Goal: Task Accomplishment & Management: Manage account settings

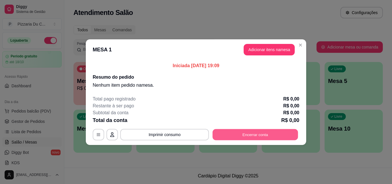
click at [235, 133] on button "Encerrar conta" at bounding box center [255, 134] width 85 height 11
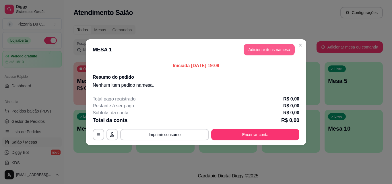
click at [257, 50] on button "Adicionar itens na mesa" at bounding box center [269, 49] width 51 height 11
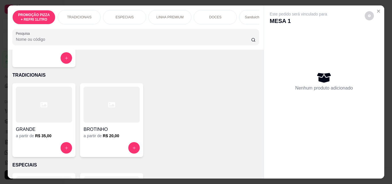
scroll to position [86, 0]
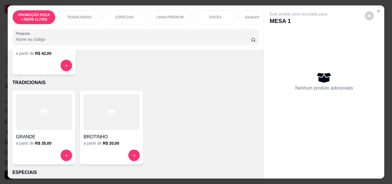
click at [49, 121] on div at bounding box center [44, 112] width 56 height 36
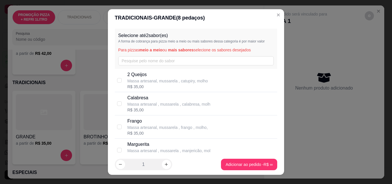
click at [137, 100] on p "Calabresa" at bounding box center [168, 97] width 83 height 7
checkbox input "true"
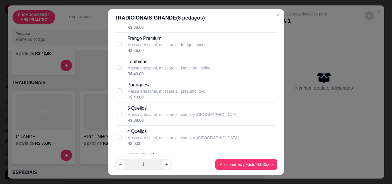
scroll to position [516, 0]
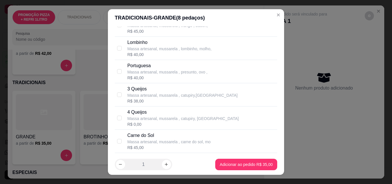
click at [154, 75] on div "R$ 40,00" at bounding box center [167, 78] width 80 height 6
checkbox input "true"
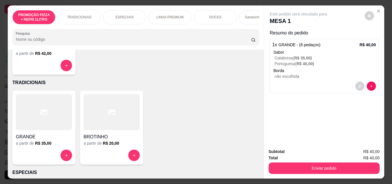
click at [238, 22] on div "PROMOÇÃO PIZZA + REFRI 1LITRO TRADICIONAIS ESPECIAIS LINHA PREMIUM DOCES Sandui…" at bounding box center [135, 17] width 246 height 14
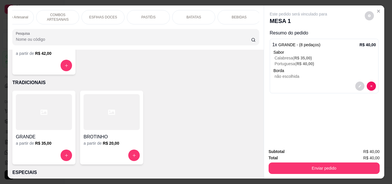
scroll to position [0, 250]
click at [244, 19] on div "BEBIDAS" at bounding box center [237, 17] width 43 height 14
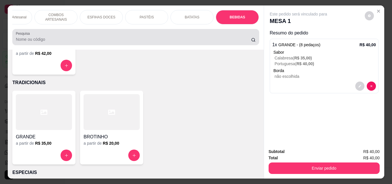
scroll to position [15, 0]
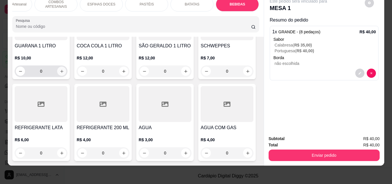
click at [60, 73] on icon "increase-product-quantity" at bounding box center [62, 71] width 4 height 4
type input "1"
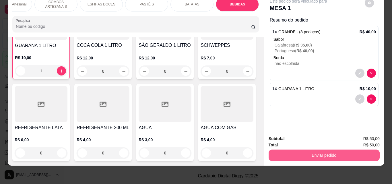
click at [282, 149] on button "Enviar pedido" at bounding box center [324, 154] width 111 height 11
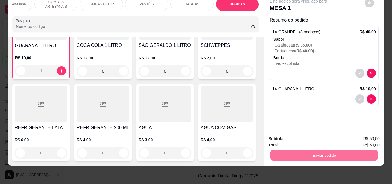
click at [353, 135] on button "Sim, quero registrar" at bounding box center [359, 136] width 43 height 11
click at [310, 149] on button "Enviar pedido" at bounding box center [324, 154] width 108 height 11
click at [348, 134] on button "Sim, quero registrar" at bounding box center [359, 136] width 41 height 11
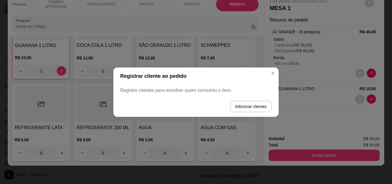
click at [220, 96] on footer "Adicionar clientes" at bounding box center [195, 106] width 165 height 21
click at [219, 93] on p "Registre clientes para escolher quem consumiu o item." at bounding box center [195, 90] width 151 height 7
click at [244, 105] on button "Adicionar clientes" at bounding box center [251, 106] width 42 height 11
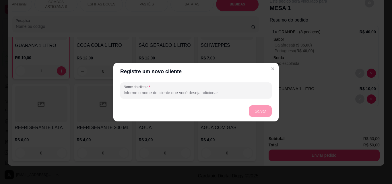
click at [200, 90] on input "Nome do cliente" at bounding box center [196, 93] width 145 height 6
type input "VALERIA"
click at [271, 108] on button "Salvar" at bounding box center [260, 110] width 23 height 11
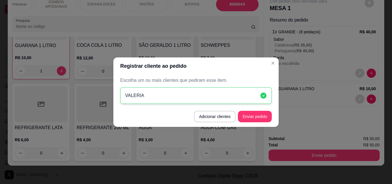
click at [256, 120] on button "Enviar pedido" at bounding box center [255, 116] width 34 height 11
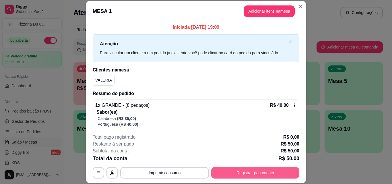
click at [221, 172] on button "Registrar pagamento" at bounding box center [255, 172] width 88 height 11
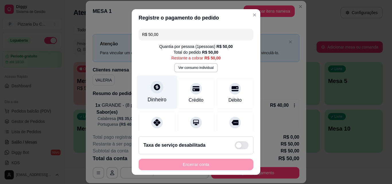
click at [158, 91] on div at bounding box center [157, 87] width 13 height 13
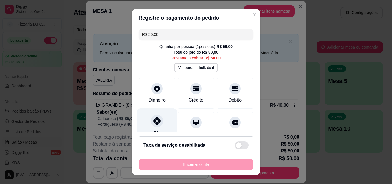
click at [164, 125] on div "Pix" at bounding box center [157, 126] width 40 height 34
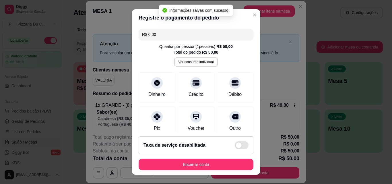
type input "R$ 0,00"
click at [155, 121] on div at bounding box center [157, 115] width 13 height 13
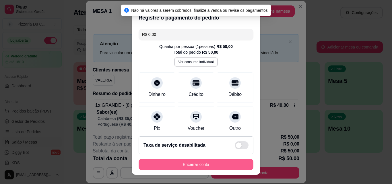
click at [189, 165] on button "Encerrar conta" at bounding box center [196, 164] width 115 height 11
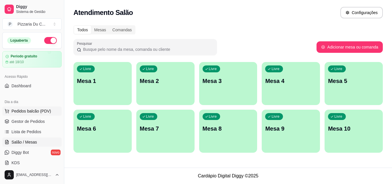
click at [39, 110] on span "Pedidos balcão (PDV)" at bounding box center [31, 111] width 40 height 6
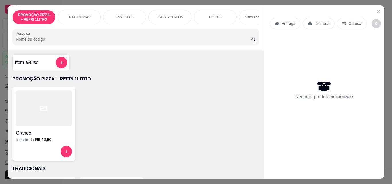
click at [78, 20] on div "TRADICIONAIS" at bounding box center [79, 17] width 43 height 14
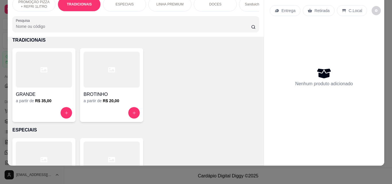
scroll to position [144, 0]
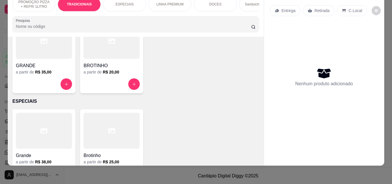
click at [51, 79] on div at bounding box center [44, 83] width 56 height 11
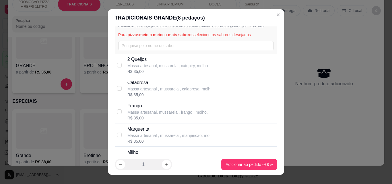
scroll to position [29, 0]
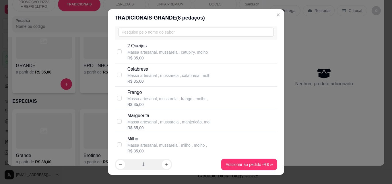
click at [146, 80] on div "R$ 35,00" at bounding box center [168, 81] width 83 height 6
checkbox input "true"
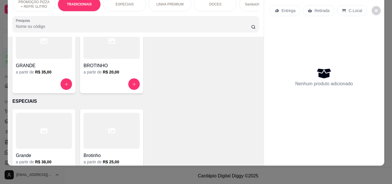
click at [52, 72] on div "a partir de R$ 35,00" at bounding box center [44, 72] width 56 height 6
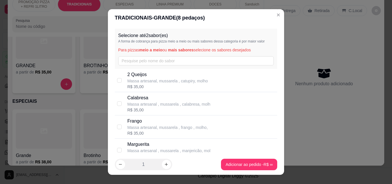
click at [147, 98] on p "Calabresa" at bounding box center [168, 97] width 83 height 7
checkbox input "true"
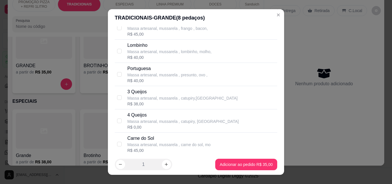
scroll to position [516, 0]
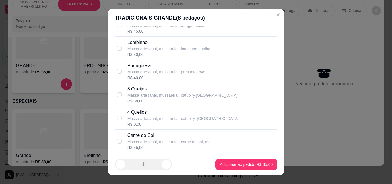
click at [153, 137] on div "Carne do Sol" at bounding box center [168, 135] width 83 height 7
checkbox input "true"
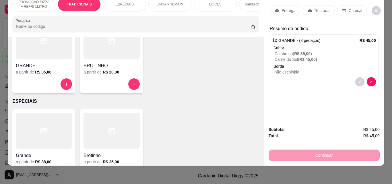
click at [308, 8] on icon at bounding box center [310, 10] width 5 height 5
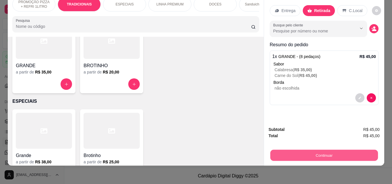
click at [319, 149] on button "Continuar" at bounding box center [324, 154] width 108 height 11
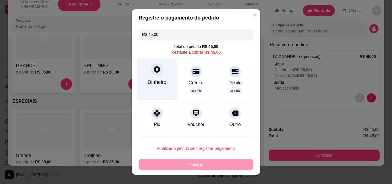
click at [156, 80] on div "Dinheiro" at bounding box center [156, 81] width 19 height 7
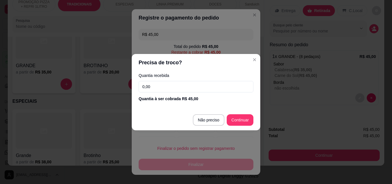
click at [187, 90] on input "0,00" at bounding box center [196, 86] width 115 height 11
type input "60,00"
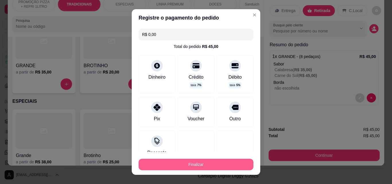
click at [218, 162] on button "Finalizar" at bounding box center [196, 164] width 115 height 11
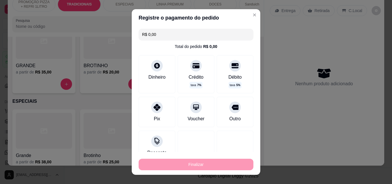
type input "-R$ 45,00"
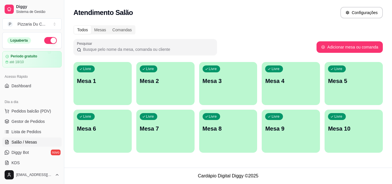
click at [47, 106] on div "Dia a dia" at bounding box center [31, 101] width 59 height 9
click at [47, 108] on span "Pedidos balcão (PDV)" at bounding box center [31, 111] width 40 height 6
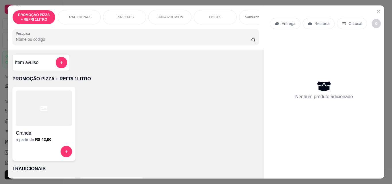
click at [288, 21] on p "Entrega" at bounding box center [288, 24] width 14 height 6
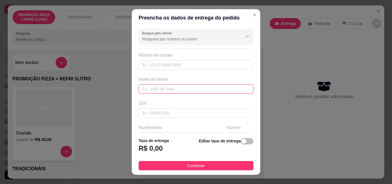
click at [167, 87] on input "text" at bounding box center [196, 88] width 115 height 9
type input "CLEBER"
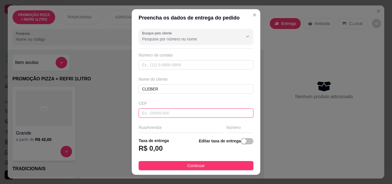
click at [167, 114] on input "text" at bounding box center [196, 112] width 115 height 9
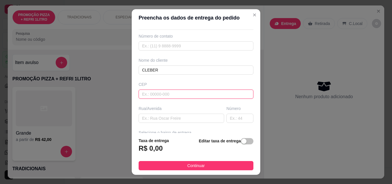
scroll to position [29, 0]
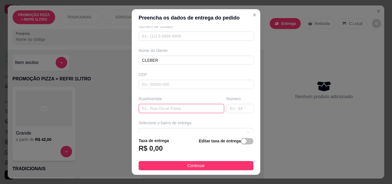
click at [166, 110] on input "text" at bounding box center [181, 108] width 85 height 9
paste input "[STREET_ADDRESS][PERSON_NAME]"
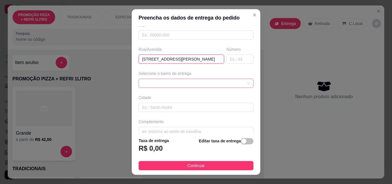
scroll to position [86, 0]
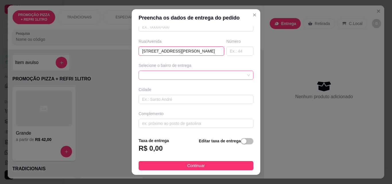
click at [174, 73] on div at bounding box center [196, 75] width 115 height 9
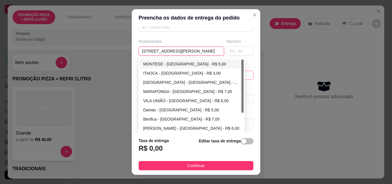
type input "[STREET_ADDRESS][PERSON_NAME]"
click at [182, 65] on div "MONTESE - [GEOGRAPHIC_DATA] - R$ 5,00" at bounding box center [191, 64] width 97 height 6
type input "[GEOGRAPHIC_DATA]"
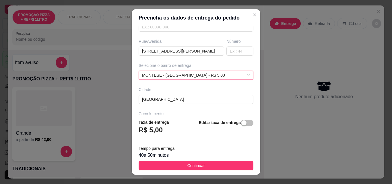
drag, startPoint x: 194, startPoint y: 164, endPoint x: 87, endPoint y: 9, distance: 187.5
click at [194, 164] on span "Continuar" at bounding box center [195, 165] width 17 height 6
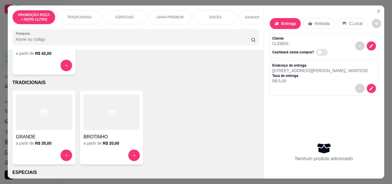
click at [60, 123] on div at bounding box center [44, 112] width 56 height 36
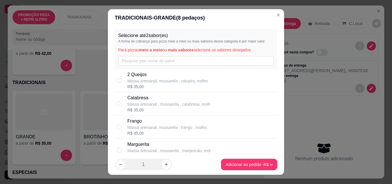
click at [157, 94] on p "Calabresa" at bounding box center [168, 97] width 83 height 7
checkbox input "true"
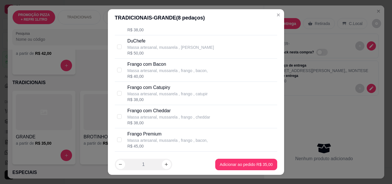
scroll to position [430, 0]
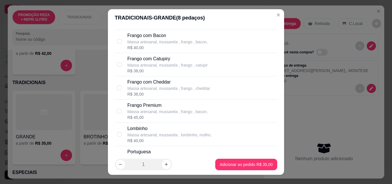
click at [175, 114] on div "Massa artesanal, mussarela , frango , bacon," at bounding box center [167, 112] width 80 height 6
checkbox input "true"
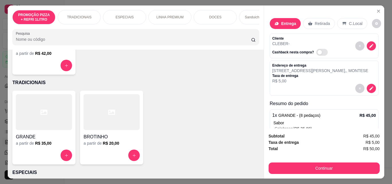
click at [250, 22] on div "Sanduiche Artesanal" at bounding box center [260, 17] width 43 height 14
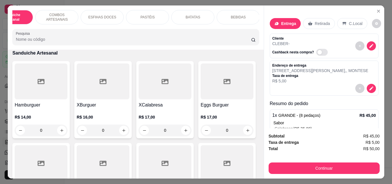
scroll to position [0, 250]
click at [246, 18] on div "BEBIDAS" at bounding box center [237, 17] width 43 height 14
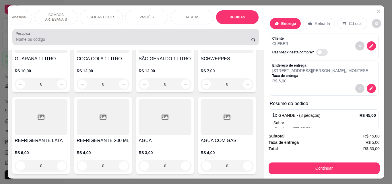
scroll to position [15, 0]
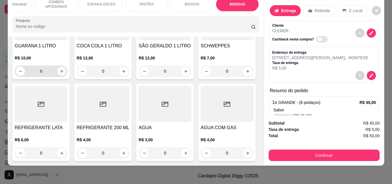
click at [61, 73] on icon "increase-product-quantity" at bounding box center [62, 71] width 4 height 4
type input "1"
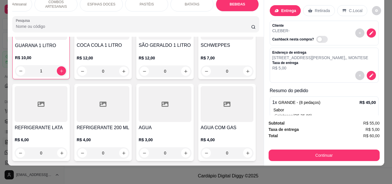
scroll to position [29, 0]
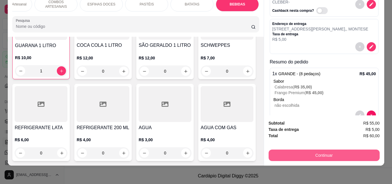
click at [343, 151] on button "Continuar" at bounding box center [324, 154] width 111 height 11
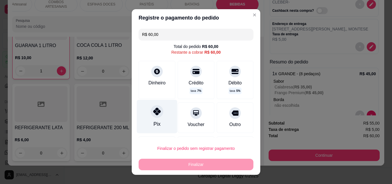
click at [163, 113] on div "Pix" at bounding box center [157, 117] width 40 height 34
type input "R$ 0,00"
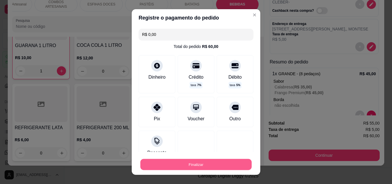
click at [177, 166] on button "Finalizar" at bounding box center [195, 164] width 111 height 11
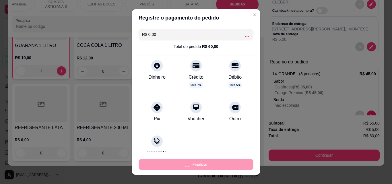
type input "0"
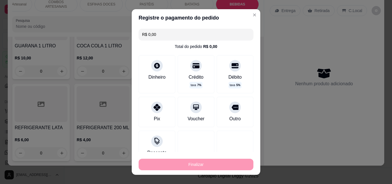
type input "-R$ 60,00"
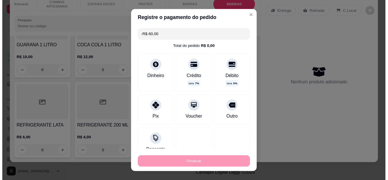
scroll to position [0, 0]
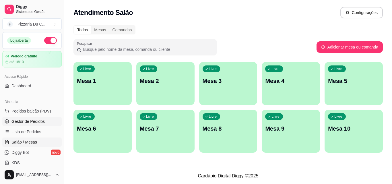
click at [32, 125] on link "Gestor de Pedidos" at bounding box center [31, 121] width 59 height 9
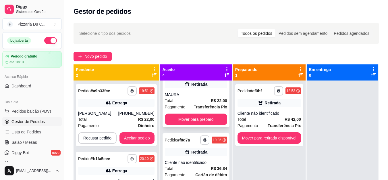
scroll to position [29, 0]
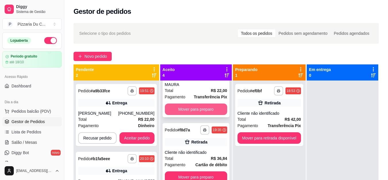
click at [196, 104] on button "Mover para preparo" at bounding box center [196, 108] width 62 height 11
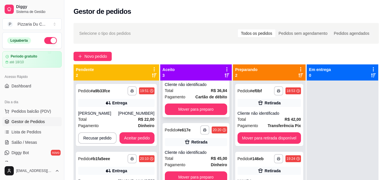
scroll to position [0, 0]
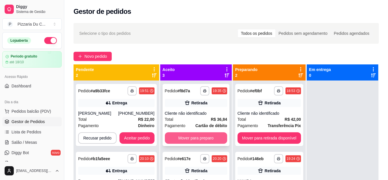
click at [197, 133] on button "Mover para preparo" at bounding box center [196, 137] width 62 height 11
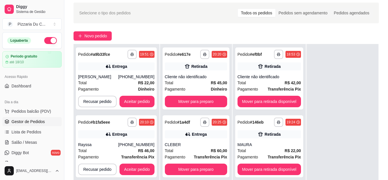
scroll to position [29, 0]
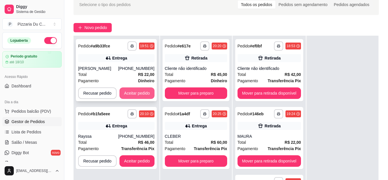
click at [141, 87] on button "Aceitar pedido" at bounding box center [136, 92] width 35 height 11
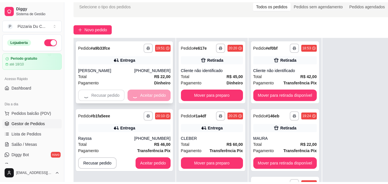
scroll to position [16, 0]
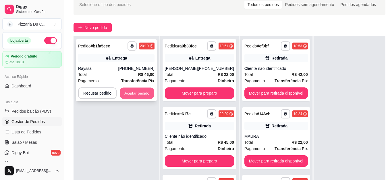
click at [137, 95] on button "Aceitar pedido" at bounding box center [137, 92] width 34 height 11
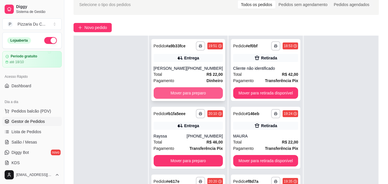
click at [188, 96] on button "Mover para preparo" at bounding box center [187, 92] width 69 height 11
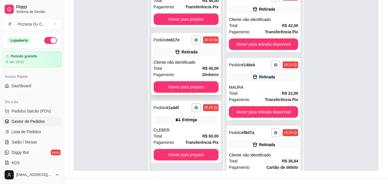
scroll to position [87, 0]
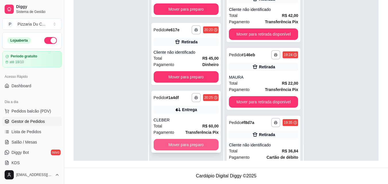
click at [184, 145] on button "Mover para preparo" at bounding box center [185, 144] width 65 height 11
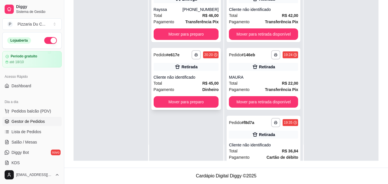
scroll to position [0, 0]
click at [188, 102] on button "Mover para preparo" at bounding box center [185, 101] width 65 height 11
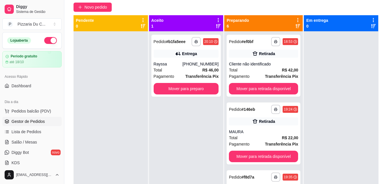
scroll to position [30, 0]
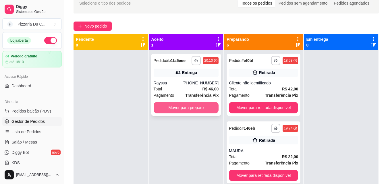
click at [187, 105] on button "Mover para preparo" at bounding box center [185, 107] width 65 height 11
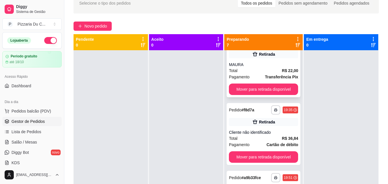
scroll to position [57, 0]
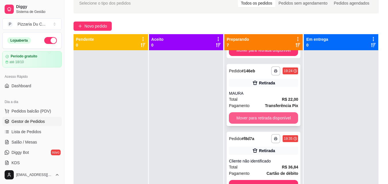
click at [249, 115] on button "Mover para retirada disponível" at bounding box center [263, 117] width 69 height 11
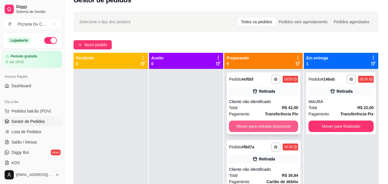
scroll to position [1, 0]
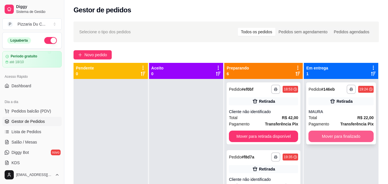
click at [348, 133] on button "Mover para finalizado" at bounding box center [340, 136] width 65 height 11
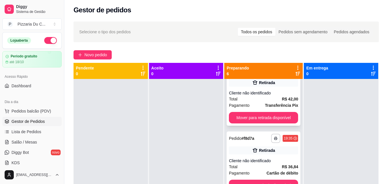
scroll to position [29, 0]
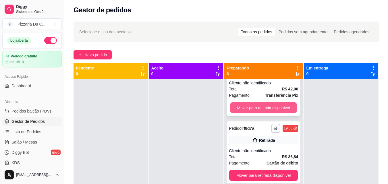
click at [275, 105] on button "Mover para retirada disponível" at bounding box center [263, 107] width 67 height 11
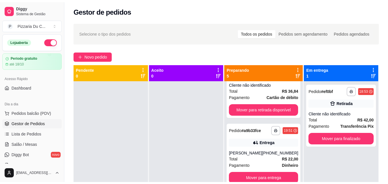
scroll to position [0, 0]
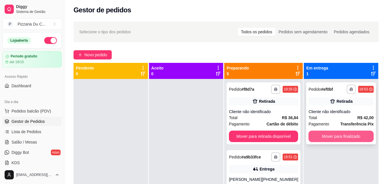
click at [322, 131] on button "Mover para finalizado" at bounding box center [340, 136] width 65 height 11
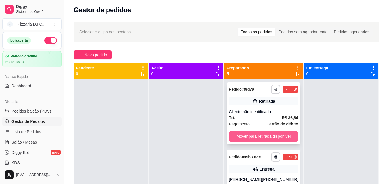
click at [257, 133] on button "Mover para retirada disponível" at bounding box center [263, 136] width 69 height 11
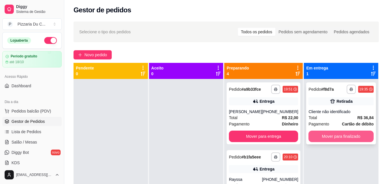
click at [332, 133] on button "Mover para finalizado" at bounding box center [340, 136] width 65 height 11
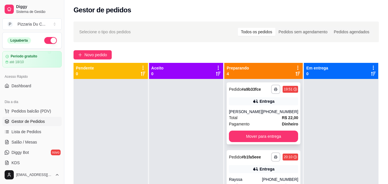
click at [277, 133] on button "Mover para entrega" at bounding box center [263, 136] width 69 height 11
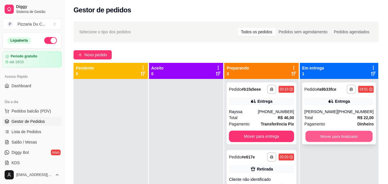
click at [311, 132] on button "Mover para finalizado" at bounding box center [338, 136] width 67 height 11
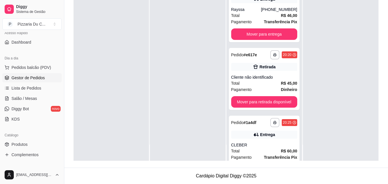
scroll to position [57, 0]
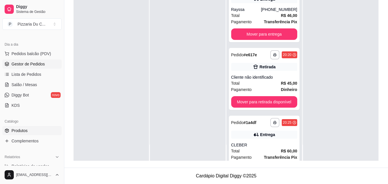
click at [32, 131] on link "Produtos" at bounding box center [31, 130] width 59 height 9
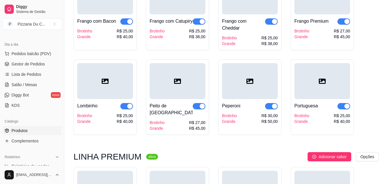
scroll to position [803, 0]
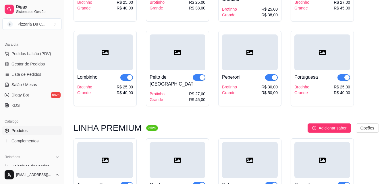
click at [203, 80] on div "button" at bounding box center [201, 77] width 5 height 5
click at [127, 81] on span "button" at bounding box center [126, 77] width 13 height 6
click at [273, 79] on div "button" at bounding box center [274, 77] width 5 height 5
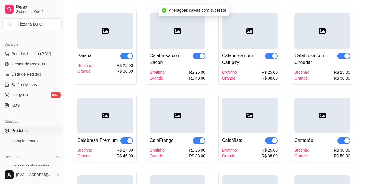
scroll to position [545, 0]
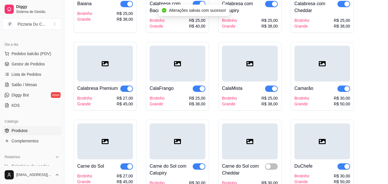
click at [340, 89] on span "button" at bounding box center [343, 88] width 13 height 6
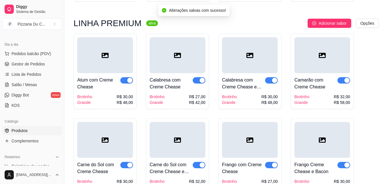
scroll to position [918, 0]
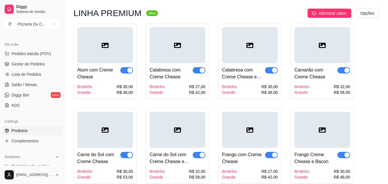
click at [344, 68] on div "button" at bounding box center [346, 70] width 5 height 5
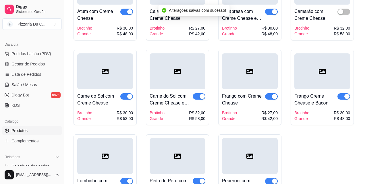
scroll to position [1004, 0]
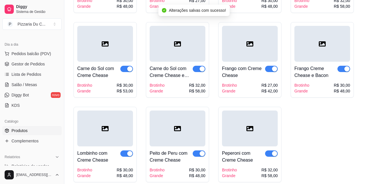
click at [124, 150] on span "button" at bounding box center [126, 153] width 13 height 6
click at [200, 151] on div "button" at bounding box center [201, 153] width 5 height 5
click at [275, 151] on div "button" at bounding box center [274, 153] width 5 height 5
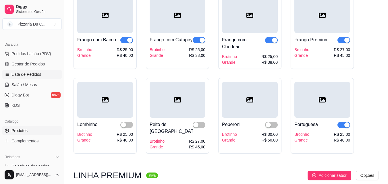
scroll to position [746, 0]
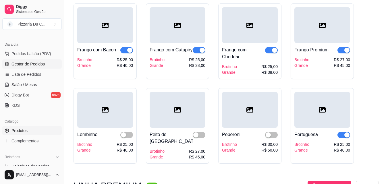
click at [29, 65] on span "Gestor de Pedidos" at bounding box center [27, 64] width 33 height 6
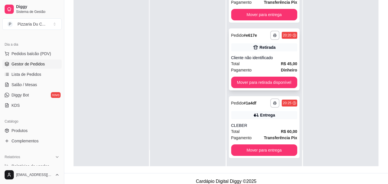
scroll to position [87, 0]
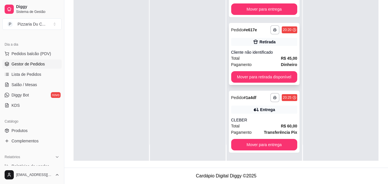
click at [260, 49] on div "**********" at bounding box center [264, 54] width 71 height 62
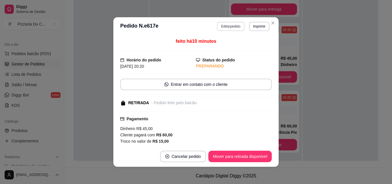
click at [226, 25] on button "Editar pedido" at bounding box center [230, 26] width 27 height 9
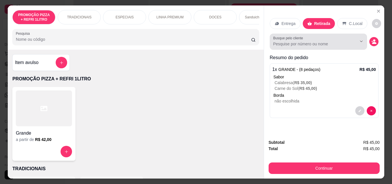
click at [322, 41] on input "Busque pelo cliente" at bounding box center [310, 44] width 74 height 6
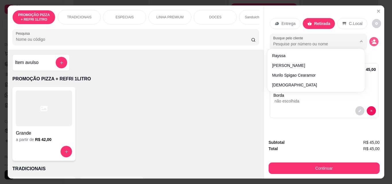
click at [373, 39] on circle "decrease-product-quantity" at bounding box center [374, 40] width 2 height 2
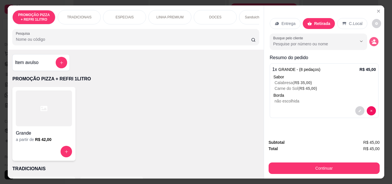
click at [369, 40] on button "decrease-product-quantity" at bounding box center [373, 41] width 9 height 9
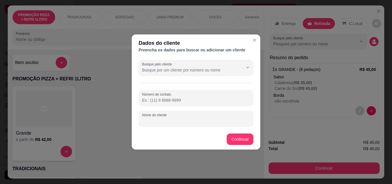
click at [154, 119] on div "Nome do cliente" at bounding box center [196, 118] width 115 height 16
type input "[PERSON_NAME]"
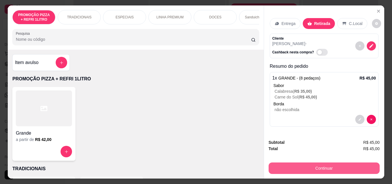
click at [307, 162] on button "Continuar" at bounding box center [324, 167] width 111 height 11
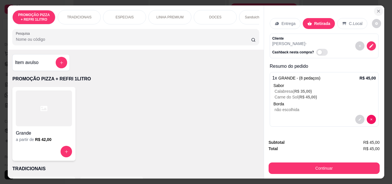
click at [376, 9] on icon "Close" at bounding box center [378, 11] width 5 height 5
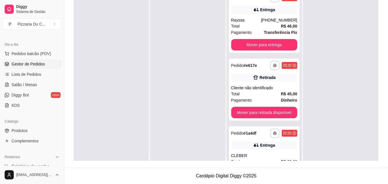
scroll to position [0, 0]
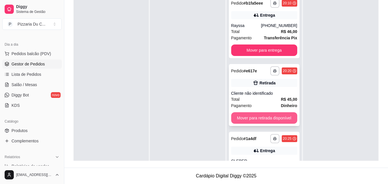
click at [261, 115] on button "Mover para retirada disponível" at bounding box center [264, 117] width 66 height 11
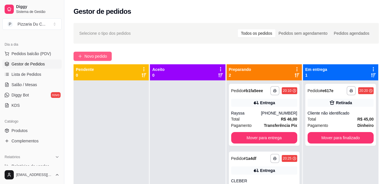
click at [98, 54] on span "Novo pedido" at bounding box center [95, 56] width 23 height 6
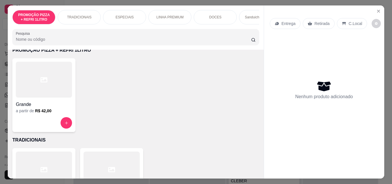
scroll to position [57, 0]
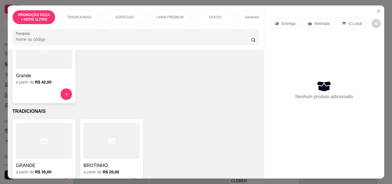
click at [68, 91] on div at bounding box center [44, 93] width 56 height 11
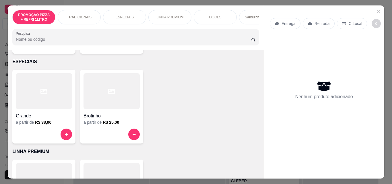
scroll to position [201, 0]
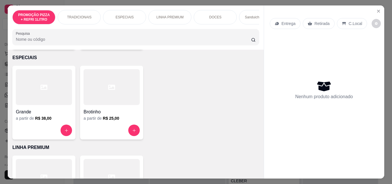
click at [57, 132] on div at bounding box center [44, 130] width 56 height 11
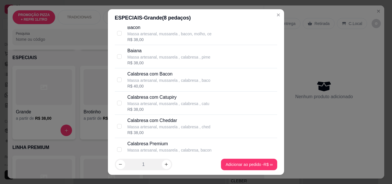
scroll to position [115, 0]
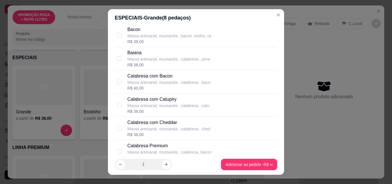
click at [170, 81] on p "Massa artesanal, mussarela , calabresa , baco" at bounding box center [168, 82] width 83 height 6
checkbox input "true"
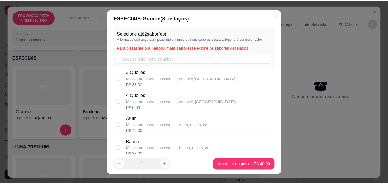
scroll to position [0, 0]
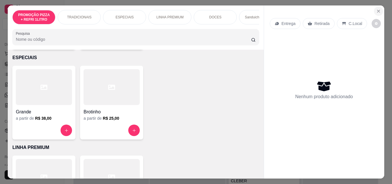
click at [380, 10] on button "Close" at bounding box center [378, 11] width 9 height 9
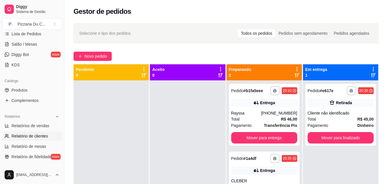
scroll to position [115, 0]
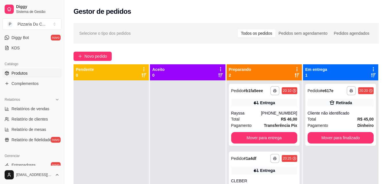
click at [20, 76] on span "Produtos" at bounding box center [19, 73] width 16 height 6
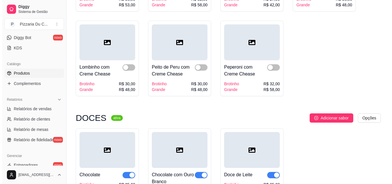
scroll to position [1148, 0]
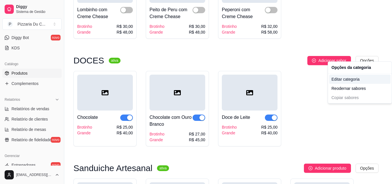
click at [354, 78] on div "Editar categoria" at bounding box center [359, 79] width 61 height 9
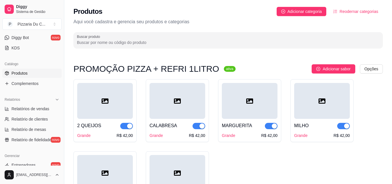
scroll to position [1111, 0]
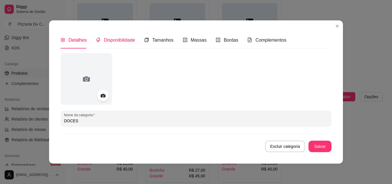
click at [126, 42] on span "Disponibilidade" at bounding box center [119, 40] width 31 height 5
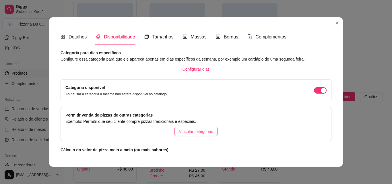
click at [200, 129] on span "Vincular categorias" at bounding box center [196, 131] width 34 height 6
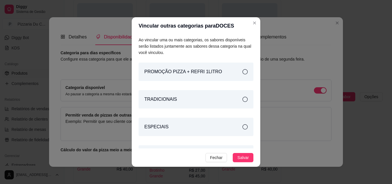
click at [190, 99] on div "TRADICIONAIS" at bounding box center [196, 99] width 115 height 18
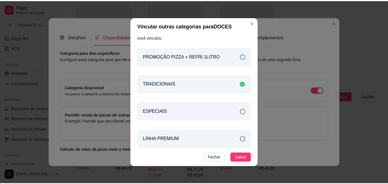
scroll to position [23, 0]
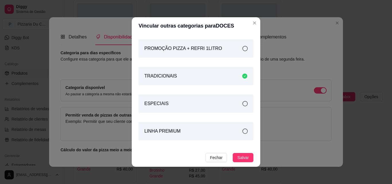
click at [186, 108] on div "ESPECIAIS" at bounding box center [196, 103] width 115 height 18
click at [186, 131] on div "LINHA PREMIUM" at bounding box center [196, 131] width 115 height 18
click at [243, 157] on span "Salvar" at bounding box center [242, 157] width 11 height 6
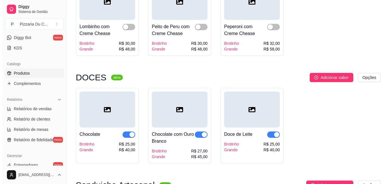
scroll to position [1169, 0]
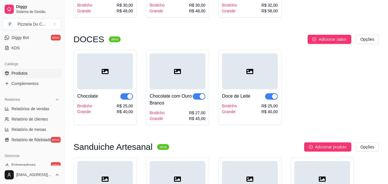
click at [177, 104] on div "Chocolate com Ouro Branco Brotinho Grande R$ 27,00 R$ 45,00" at bounding box center [177, 105] width 56 height 32
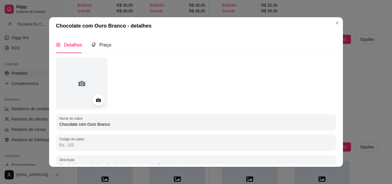
drag, startPoint x: 84, startPoint y: 125, endPoint x: 117, endPoint y: 125, distance: 32.4
click at [117, 125] on input "Chocolate com Ouro Branco" at bounding box center [195, 124] width 273 height 6
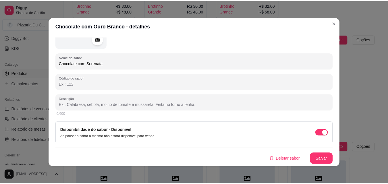
scroll to position [1, 0]
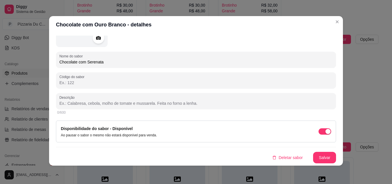
type input "Chocolate com Serenata"
click at [315, 159] on button "Salvar" at bounding box center [324, 157] width 23 height 11
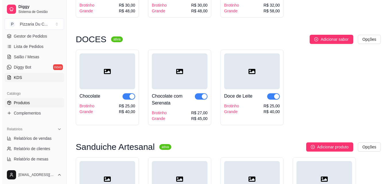
scroll to position [86, 0]
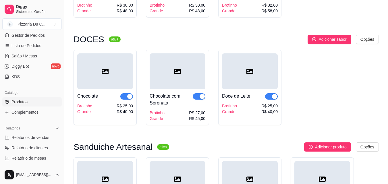
click at [176, 96] on div "Chocolate com Serenata" at bounding box center [170, 100] width 43 height 14
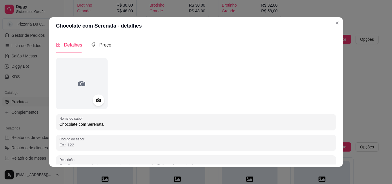
drag, startPoint x: 86, startPoint y: 125, endPoint x: 104, endPoint y: 124, distance: 17.5
click at [103, 124] on input "Chocolate com Serenata" at bounding box center [195, 124] width 273 height 6
type input "Chocolate com ouro branco"
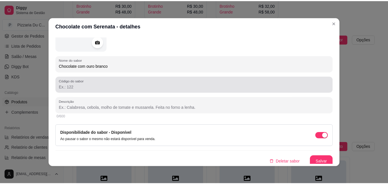
scroll to position [61, 0]
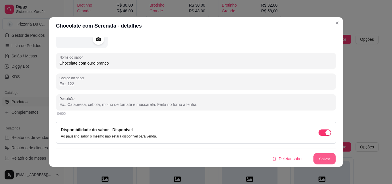
click at [323, 158] on button "Salvar" at bounding box center [324, 158] width 22 height 11
click at [315, 157] on button "Salvar" at bounding box center [324, 158] width 23 height 11
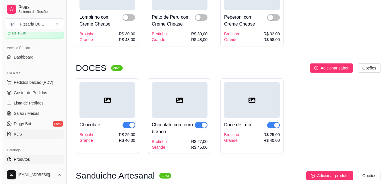
scroll to position [0, 0]
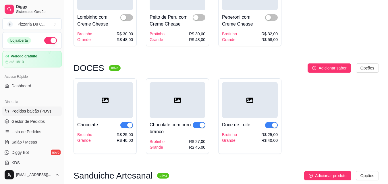
click at [36, 112] on span "Pedidos balcão (PDV)" at bounding box center [31, 111] width 40 height 6
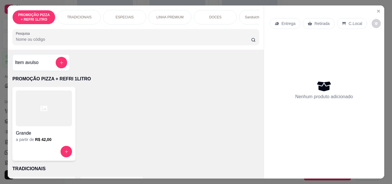
click at [140, 17] on div "ESPECIAIS" at bounding box center [124, 17] width 43 height 14
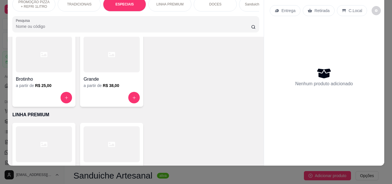
scroll to position [234, 0]
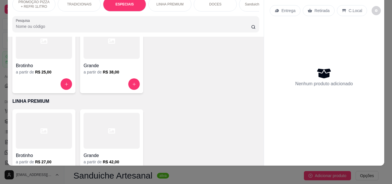
click at [108, 82] on div at bounding box center [111, 83] width 56 height 11
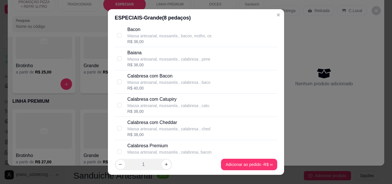
click at [157, 83] on p "Massa artesanal, mussarela , calabresa , baco" at bounding box center [168, 82] width 83 height 6
checkbox input "true"
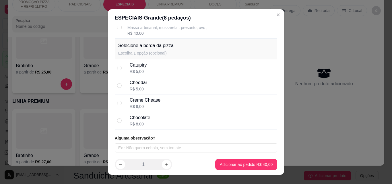
scroll to position [472, 0]
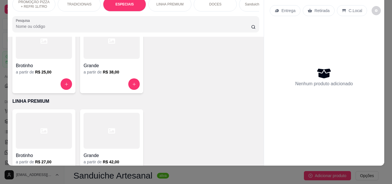
click at [230, 2] on div "DOCES" at bounding box center [215, 4] width 43 height 14
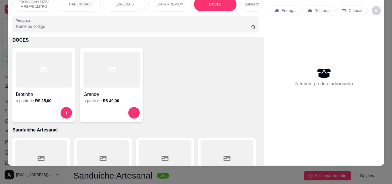
click at [112, 102] on h6 "R$ 40,00" at bounding box center [111, 101] width 16 height 6
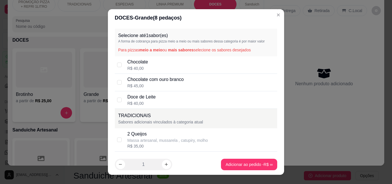
click at [163, 82] on p "Chocolate com ouro branco" at bounding box center [155, 79] width 57 height 7
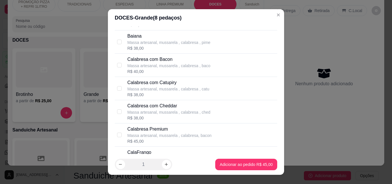
scroll to position [344, 0]
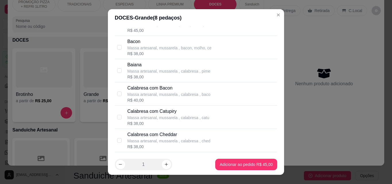
click at [162, 92] on div "Massa artesanal, mussarela , calabresa , baco" at bounding box center [168, 95] width 83 height 6
checkbox input "false"
checkbox input "true"
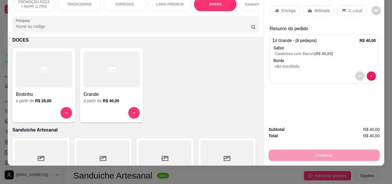
click at [287, 8] on p "Entrega" at bounding box center [288, 11] width 14 height 6
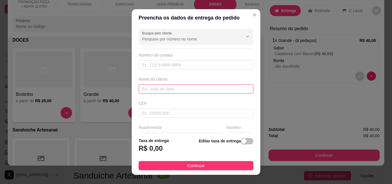
click at [165, 94] on input "text" at bounding box center [196, 88] width 115 height 9
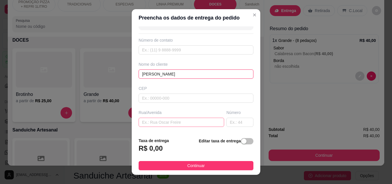
scroll to position [29, 0]
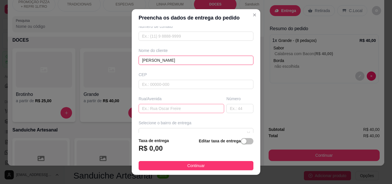
type input "[PERSON_NAME]"
click at [164, 107] on input "text" at bounding box center [181, 108] width 85 height 9
paste input "[STREET_ADDRESS]"
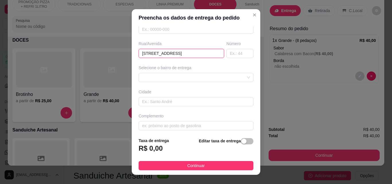
scroll to position [86, 0]
drag, startPoint x: 186, startPoint y: 51, endPoint x: 200, endPoint y: 50, distance: 13.2
click at [200, 50] on input "[STREET_ADDRESS]" at bounding box center [181, 50] width 85 height 9
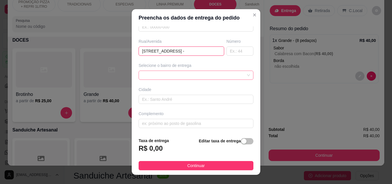
click at [168, 76] on div at bounding box center [196, 75] width 115 height 9
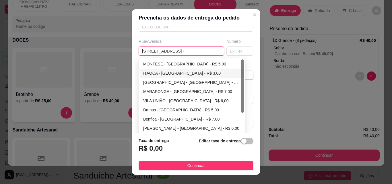
type input "[STREET_ADDRESS] -"
click at [168, 69] on div "ITAOCA - [GEOGRAPHIC_DATA] - R$ 3,00" at bounding box center [192, 73] width 104 height 9
type input "[GEOGRAPHIC_DATA]"
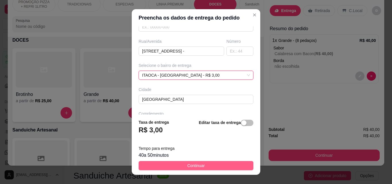
click at [206, 164] on button "Continuar" at bounding box center [196, 165] width 115 height 9
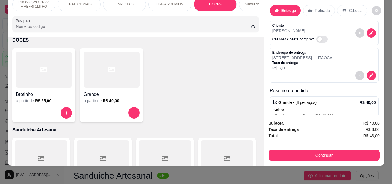
scroll to position [38, 0]
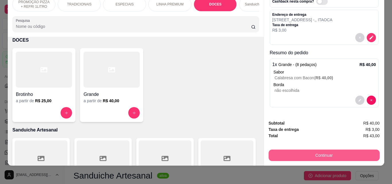
click at [315, 149] on button "Continuar" at bounding box center [324, 154] width 111 height 11
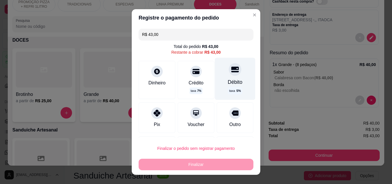
click at [234, 83] on div "Débito taxa 5 %" at bounding box center [235, 79] width 40 height 42
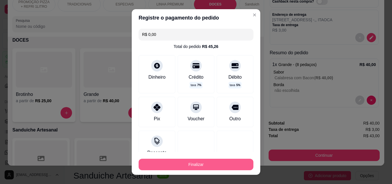
click at [207, 161] on button "Finalizar" at bounding box center [196, 164] width 115 height 11
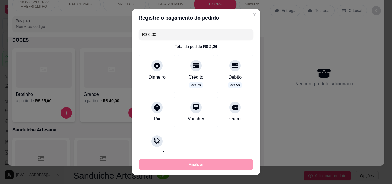
type input "-R$ 43,00"
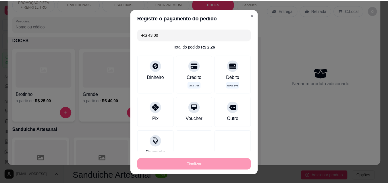
scroll to position [0, 0]
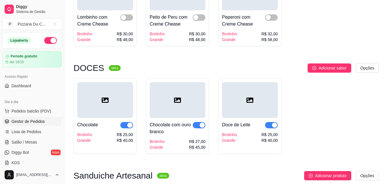
click at [29, 117] on link "Gestor de Pedidos" at bounding box center [31, 121] width 59 height 9
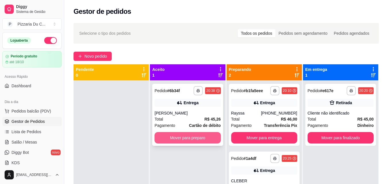
click at [199, 137] on button "Mover para preparo" at bounding box center [187, 137] width 66 height 11
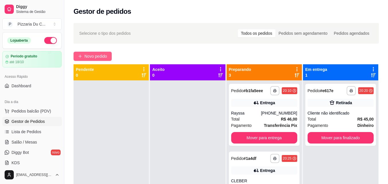
click at [92, 57] on span "Novo pedido" at bounding box center [95, 56] width 23 height 6
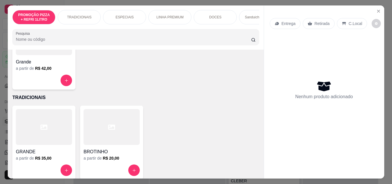
scroll to position [86, 0]
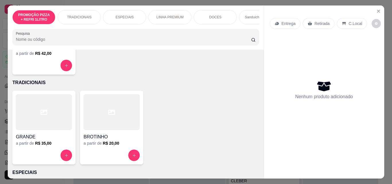
click at [51, 128] on div at bounding box center [44, 112] width 56 height 36
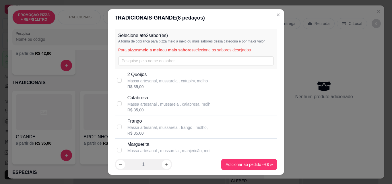
click at [135, 99] on p "Calabresa" at bounding box center [168, 97] width 83 height 7
checkbox input "true"
click at [136, 125] on p "Massa artesanal, mussarela , frango , molho," at bounding box center [167, 128] width 80 height 6
checkbox input "true"
click at [224, 171] on footer "1 Adicionar ao pedido R$ 35,00" at bounding box center [196, 164] width 176 height 21
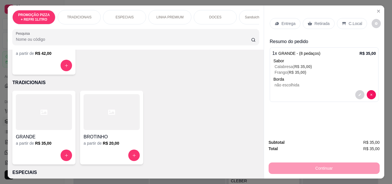
click at [315, 25] on div "Retirada" at bounding box center [319, 23] width 32 height 11
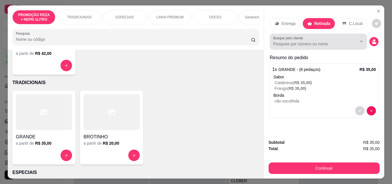
click at [318, 41] on input "Busque pelo cliente" at bounding box center [310, 44] width 74 height 6
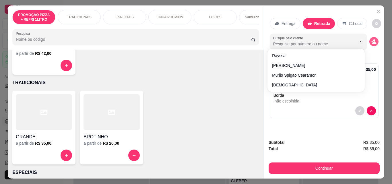
click at [369, 40] on button "decrease-product-quantity" at bounding box center [373, 41] width 9 height 9
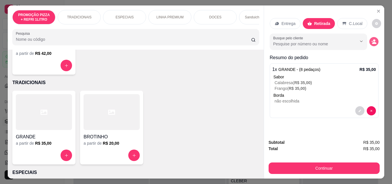
click at [371, 39] on icon "decrease-product-quantity" at bounding box center [373, 41] width 5 height 5
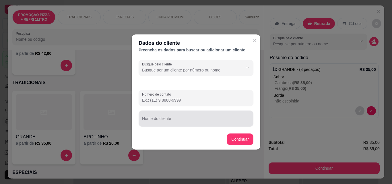
click at [167, 113] on div at bounding box center [196, 118] width 108 height 11
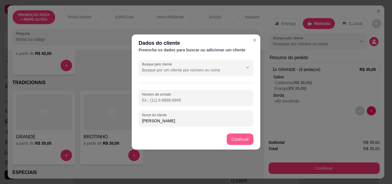
type input "[PERSON_NAME]"
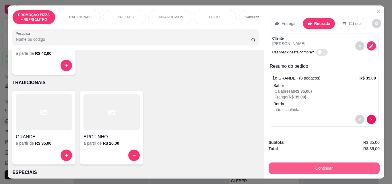
click at [328, 169] on button "Continuar" at bounding box center [324, 167] width 111 height 11
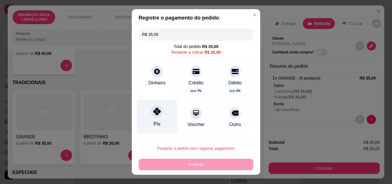
click at [163, 113] on div "Pix" at bounding box center [157, 117] width 40 height 34
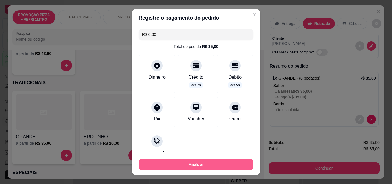
click at [171, 170] on button "Finalizar" at bounding box center [196, 164] width 115 height 11
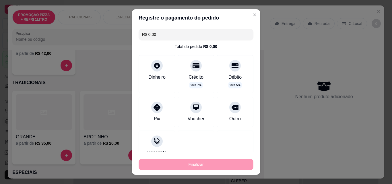
type input "-R$ 35,00"
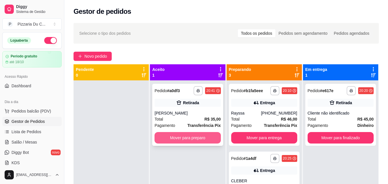
click at [183, 137] on button "Mover para preparo" at bounding box center [187, 137] width 66 height 11
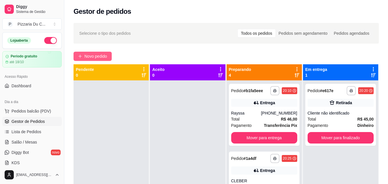
click at [81, 52] on button "Novo pedido" at bounding box center [92, 56] width 38 height 9
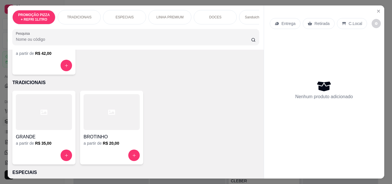
scroll to position [115, 0]
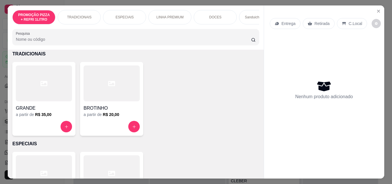
click at [245, 15] on p "Sanduiche Artesanal" at bounding box center [261, 17] width 32 height 5
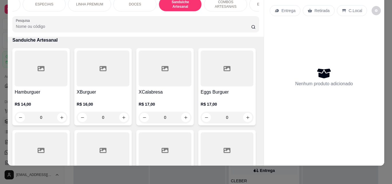
scroll to position [0, 0]
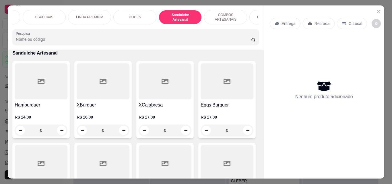
click at [255, 21] on div "ESFIHAS DOCES" at bounding box center [270, 17] width 43 height 14
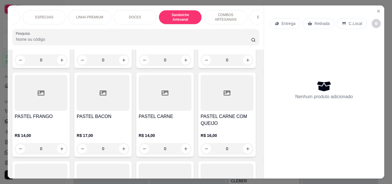
scroll to position [15, 0]
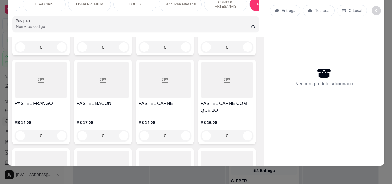
click at [251, 12] on div "PROMOÇÃO PIZZA + REFRI 1LITRO TRADICIONAIS ESPECIAIS LINHA PREMIUM DOCES Sandui…" at bounding box center [136, 15] width 256 height 44
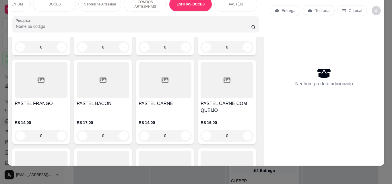
scroll to position [0, 0]
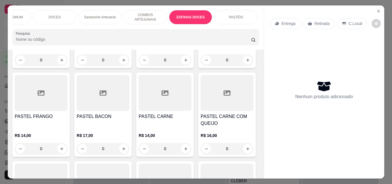
click at [236, 16] on p "PASTÉIS" at bounding box center [236, 17] width 14 height 5
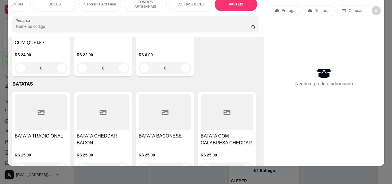
scroll to position [1594, 0]
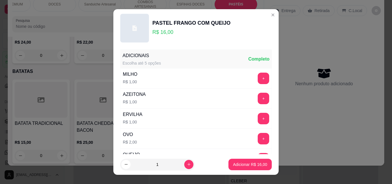
drag, startPoint x: 258, startPoint y: 77, endPoint x: 253, endPoint y: 79, distance: 6.4
click at [260, 76] on div "+" at bounding box center [263, 78] width 16 height 11
click at [258, 79] on button "+" at bounding box center [263, 78] width 11 height 11
click at [245, 164] on p "Adicionar R$ 17,00" at bounding box center [250, 165] width 34 height 6
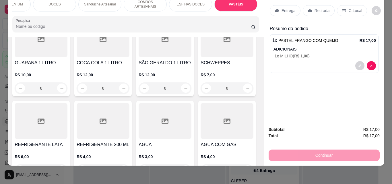
scroll to position [1852, 0]
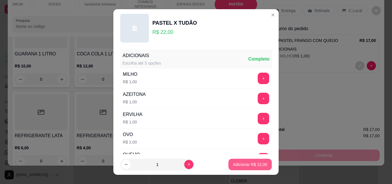
click at [260, 162] on p "Adicionar R$ 22,00" at bounding box center [250, 165] width 34 height 6
type input "1"
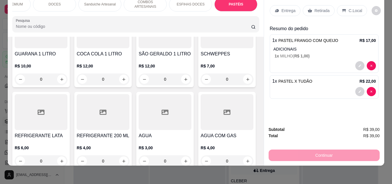
scroll to position [0, 0]
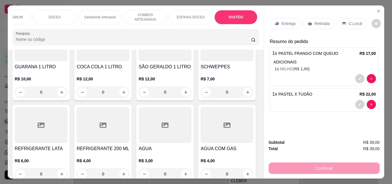
click at [285, 21] on p "Entrega" at bounding box center [288, 24] width 14 height 6
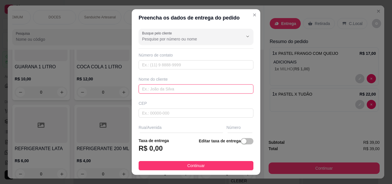
click at [161, 91] on input "text" at bounding box center [196, 88] width 115 height 9
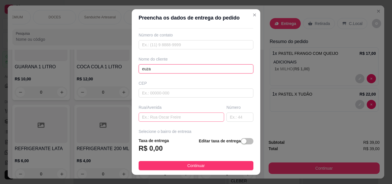
scroll to position [29, 0]
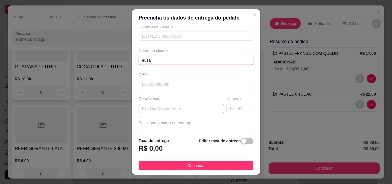
type input "euza"
click at [166, 106] on input "text" at bounding box center [181, 108] width 85 height 9
paste input "[STREET_ADDRESS]"
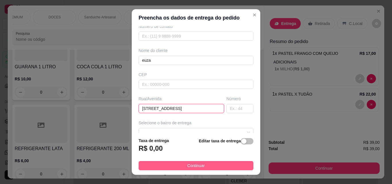
type input "[STREET_ADDRESS]"
click at [191, 166] on span "Continuar" at bounding box center [195, 165] width 17 height 6
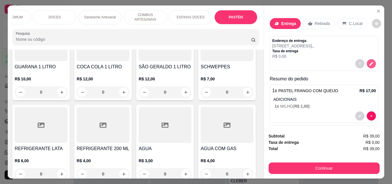
click at [369, 63] on icon "decrease-product-quantity" at bounding box center [371, 63] width 5 height 5
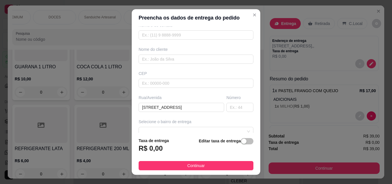
scroll to position [57, 0]
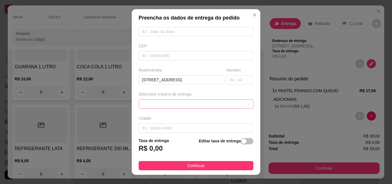
click at [185, 103] on span at bounding box center [196, 104] width 108 height 9
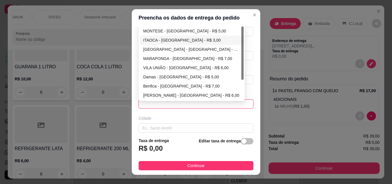
click at [174, 43] on div "ITAOCA - [GEOGRAPHIC_DATA] - R$ 3,00" at bounding box center [191, 40] width 97 height 6
type input "[GEOGRAPHIC_DATA]"
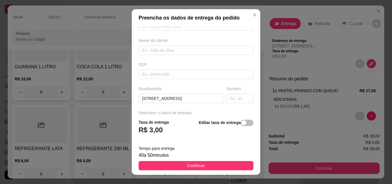
scroll to position [29, 0]
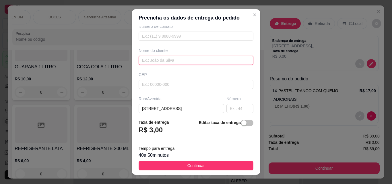
click at [157, 59] on input "text" at bounding box center [196, 60] width 115 height 9
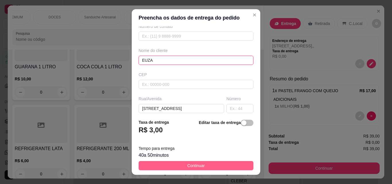
type input "EUZA"
click at [205, 164] on button "Continuar" at bounding box center [196, 165] width 115 height 9
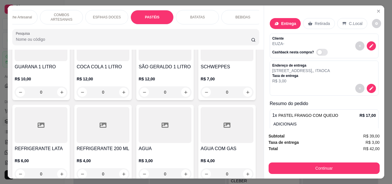
scroll to position [0, 250]
click at [238, 19] on div "BEBIDAS" at bounding box center [237, 17] width 43 height 14
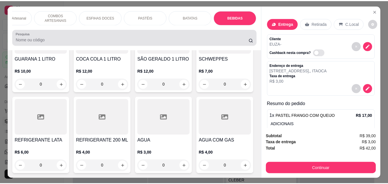
scroll to position [15, 0]
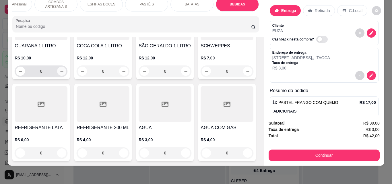
click at [57, 76] on button "increase-product-quantity" at bounding box center [61, 71] width 9 height 9
type input "1"
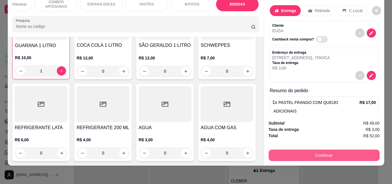
click at [285, 149] on button "Continuar" at bounding box center [324, 154] width 111 height 11
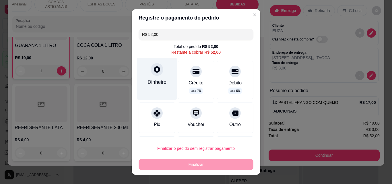
click at [157, 73] on icon at bounding box center [156, 69] width 7 height 7
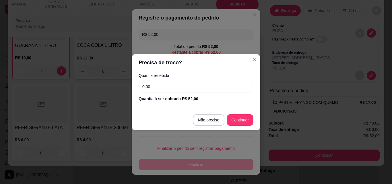
click at [155, 89] on input "0,00" at bounding box center [196, 86] width 115 height 11
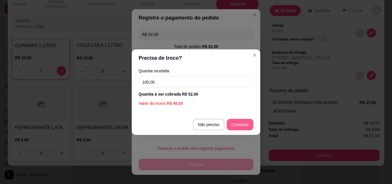
type input "100,00"
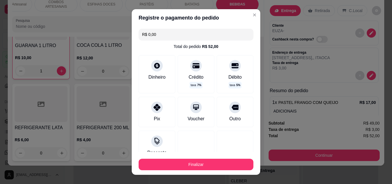
type input "R$ 0,00"
click at [209, 152] on footer "Finalizar" at bounding box center [196, 163] width 129 height 23
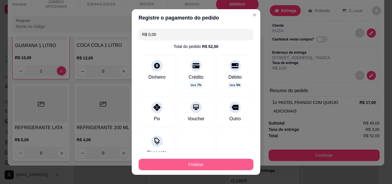
click at [208, 162] on button "Finalizar" at bounding box center [196, 164] width 115 height 11
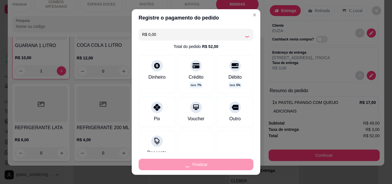
type input "0"
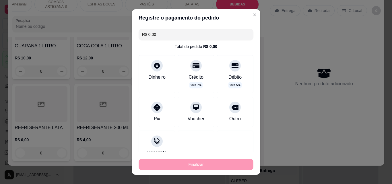
type input "-R$ 52,00"
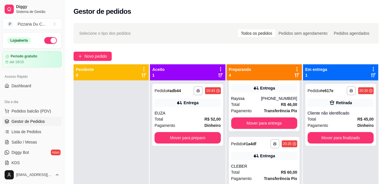
scroll to position [29, 0]
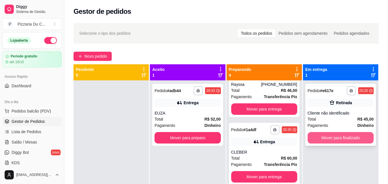
click at [329, 134] on button "Mover para finalizado" at bounding box center [340, 137] width 66 height 11
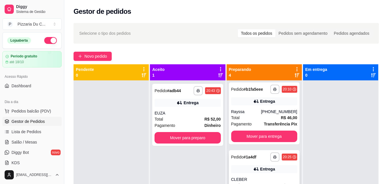
scroll to position [0, 0]
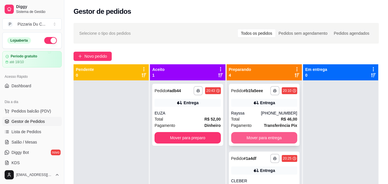
click at [269, 135] on button "Mover para entrega" at bounding box center [264, 137] width 66 height 11
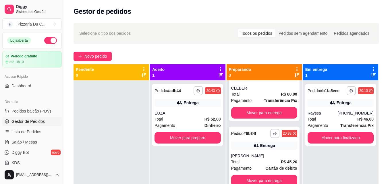
scroll to position [16, 0]
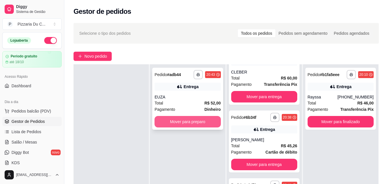
click at [197, 119] on button "Mover para preparo" at bounding box center [187, 121] width 66 height 11
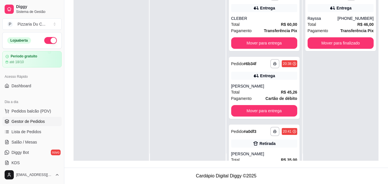
scroll to position [0, 0]
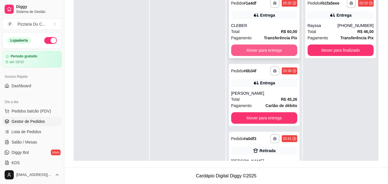
click at [257, 50] on button "Mover para entrega" at bounding box center [264, 49] width 66 height 11
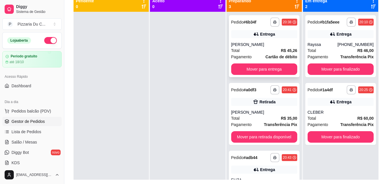
scroll to position [59, 0]
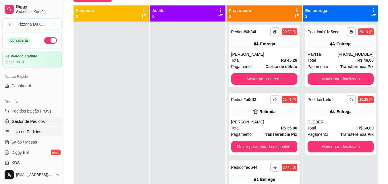
click at [40, 132] on span "Lista de Pedidos" at bounding box center [26, 132] width 30 height 6
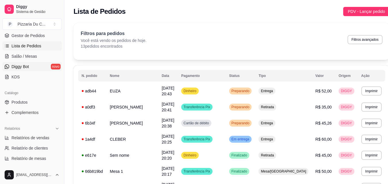
scroll to position [86, 0]
click at [40, 105] on link "Produtos" at bounding box center [31, 101] width 59 height 9
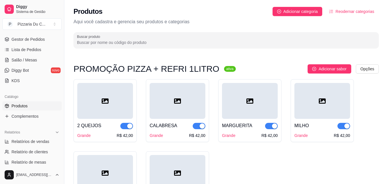
scroll to position [115, 0]
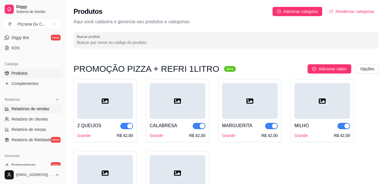
click at [28, 110] on span "Relatórios de vendas" at bounding box center [30, 109] width 38 height 6
select select "ALL"
select select "0"
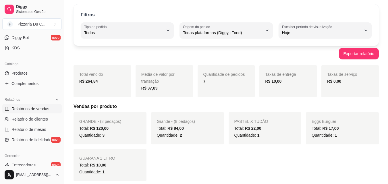
scroll to position [29, 0]
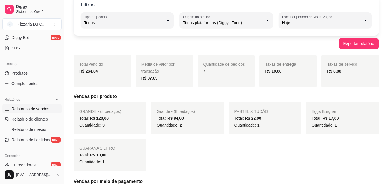
click at [94, 118] on span "R$ 120,00" at bounding box center [99, 118] width 19 height 5
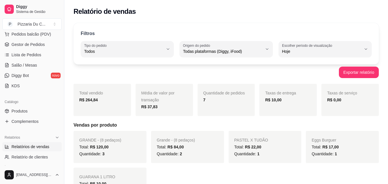
scroll to position [0, 0]
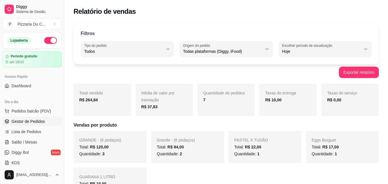
click at [33, 118] on span "Gestor de Pedidos" at bounding box center [27, 121] width 33 height 6
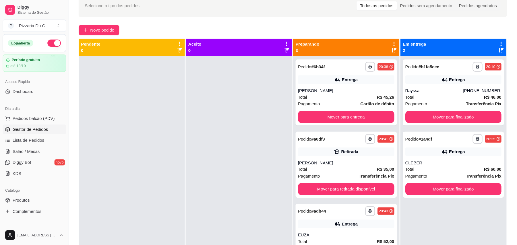
scroll to position [28, 0]
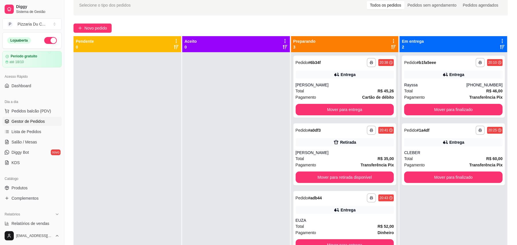
drag, startPoint x: 380, startPoint y: 0, endPoint x: 203, endPoint y: 122, distance: 215.0
click at [203, 122] on div at bounding box center [236, 174] width 108 height 245
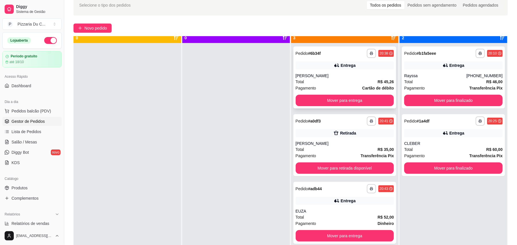
scroll to position [16, 0]
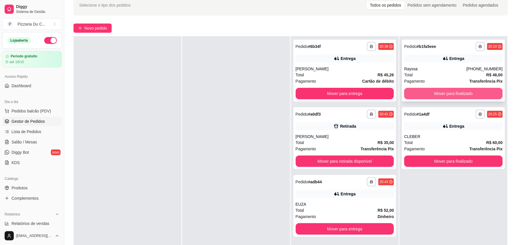
click at [392, 96] on button "Mover para finalizado" at bounding box center [453, 93] width 98 height 11
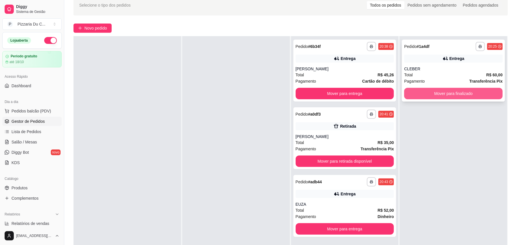
click at [392, 95] on button "Mover para finalizado" at bounding box center [453, 93] width 98 height 11
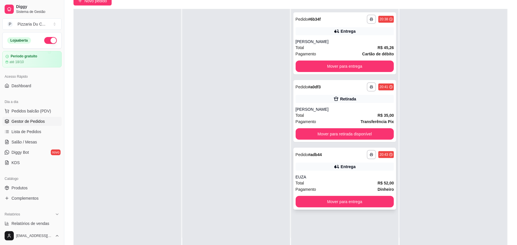
scroll to position [87, 0]
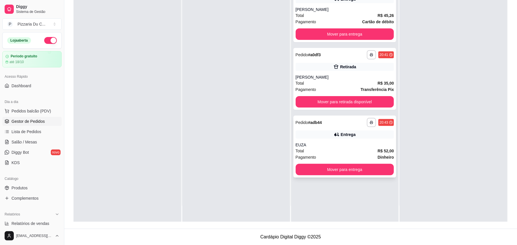
click at [337, 171] on button "Mover para entrega" at bounding box center [344, 169] width 98 height 11
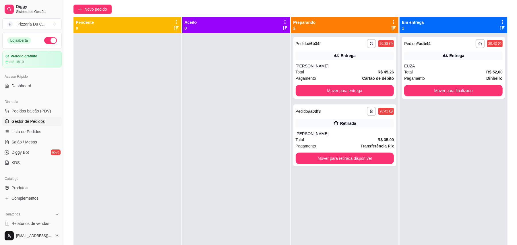
scroll to position [0, 0]
